Goal: Information Seeking & Learning: Understand process/instructions

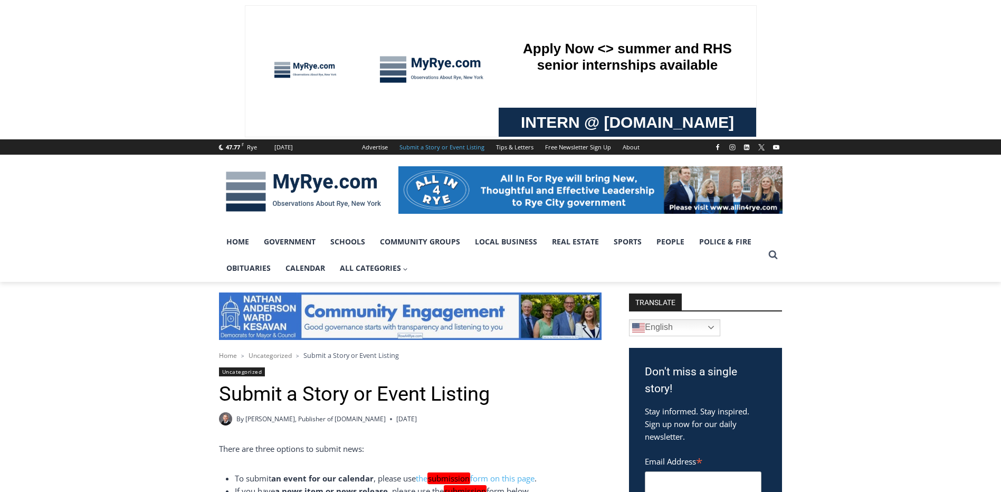
click at [0, 187] on html "Skip to content 47.77 F Rye [DATE] Advertise Submit a Story or Event Listing Ti…" at bounding box center [500, 246] width 1001 height 492
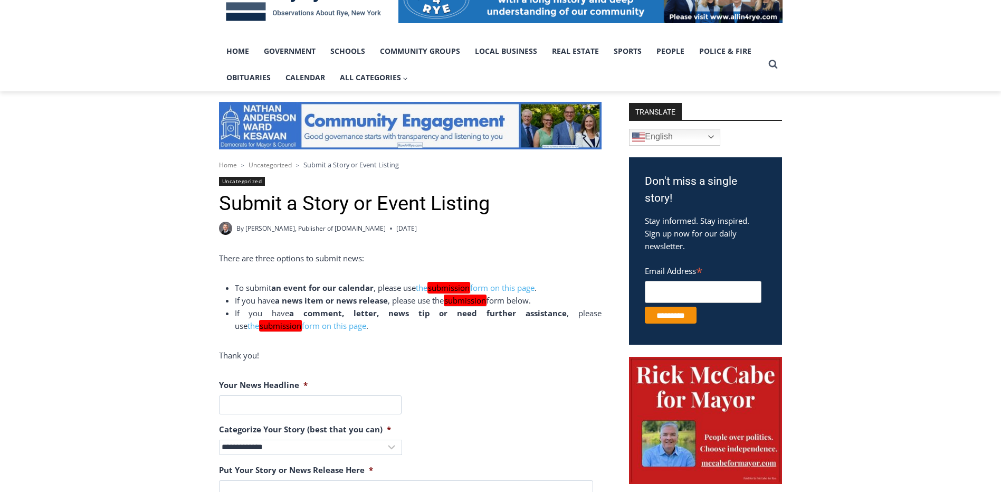
scroll to position [264, 0]
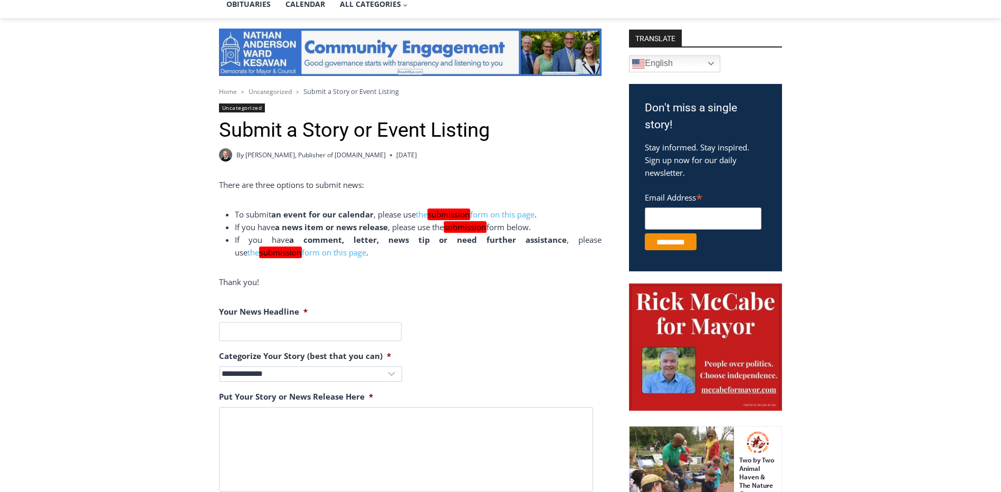
drag, startPoint x: 26, startPoint y: 199, endPoint x: 53, endPoint y: 198, distance: 26.4
drag, startPoint x: 458, startPoint y: 153, endPoint x: 463, endPoint y: 151, distance: 5.9
click at [459, 153] on div "By [PERSON_NAME], Publisher of [DOMAIN_NAME] [DATE] [DATE]" at bounding box center [410, 154] width 383 height 13
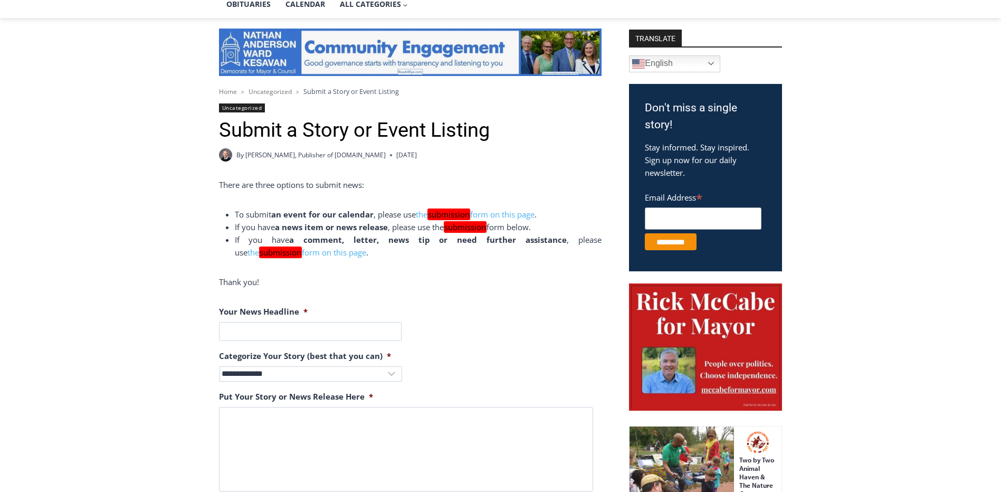
click at [463, 151] on div "By [PERSON_NAME], Publisher of [DOMAIN_NAME] [DATE] [DATE]" at bounding box center [410, 154] width 383 height 13
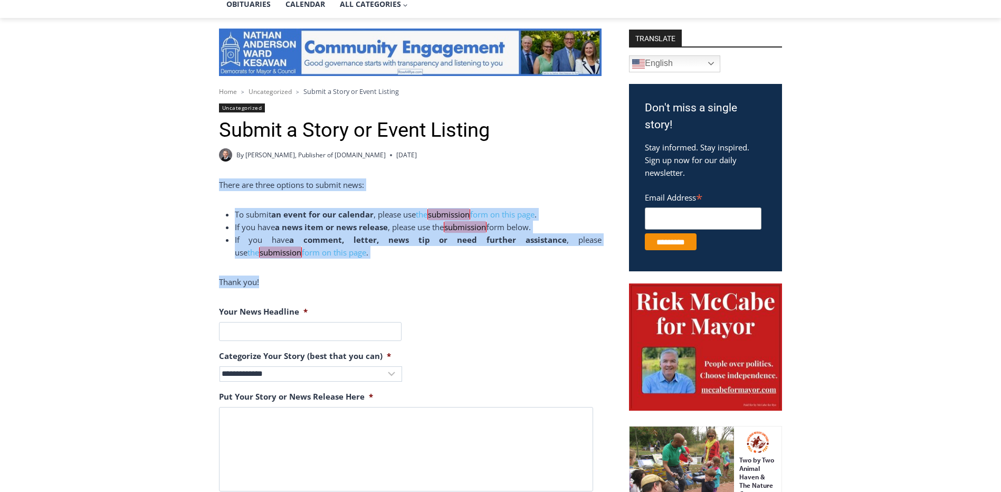
drag, startPoint x: 172, startPoint y: 204, endPoint x: 393, endPoint y: 283, distance: 234.4
drag, startPoint x: 393, startPoint y: 283, endPoint x: 345, endPoint y: 278, distance: 48.3
click at [393, 283] on p "Thank you!" at bounding box center [410, 282] width 383 height 13
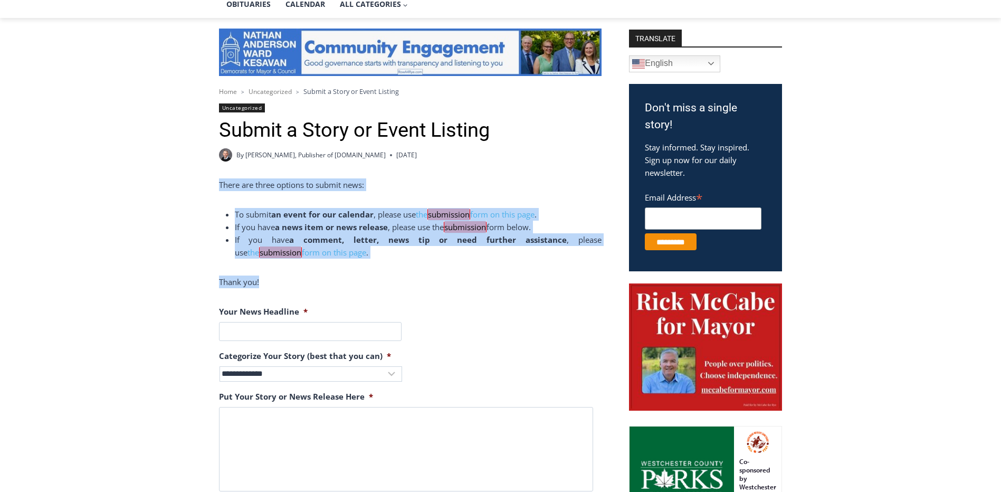
drag, startPoint x: 397, startPoint y: 236, endPoint x: 412, endPoint y: 242, distance: 15.2
click at [398, 236] on strong "a comment, letter, news tip or need further assistance" at bounding box center [428, 239] width 278 height 11
click at [412, 242] on strong "a comment, letter, news tip or need further assistance" at bounding box center [428, 239] width 278 height 11
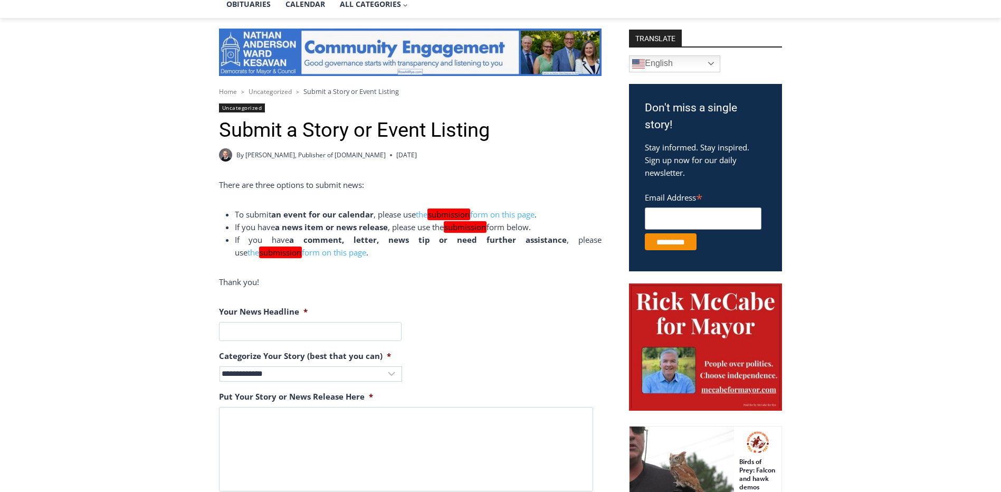
click at [523, 155] on div "By [PERSON_NAME], Publisher of [DOMAIN_NAME] [DATE] [DATE]" at bounding box center [410, 154] width 383 height 13
drag, startPoint x: 435, startPoint y: 276, endPoint x: 41, endPoint y: 252, distance: 394.5
click at [413, 277] on p "Thank you!" at bounding box center [410, 282] width 383 height 13
